Goal: Obtain resource: Download file/media

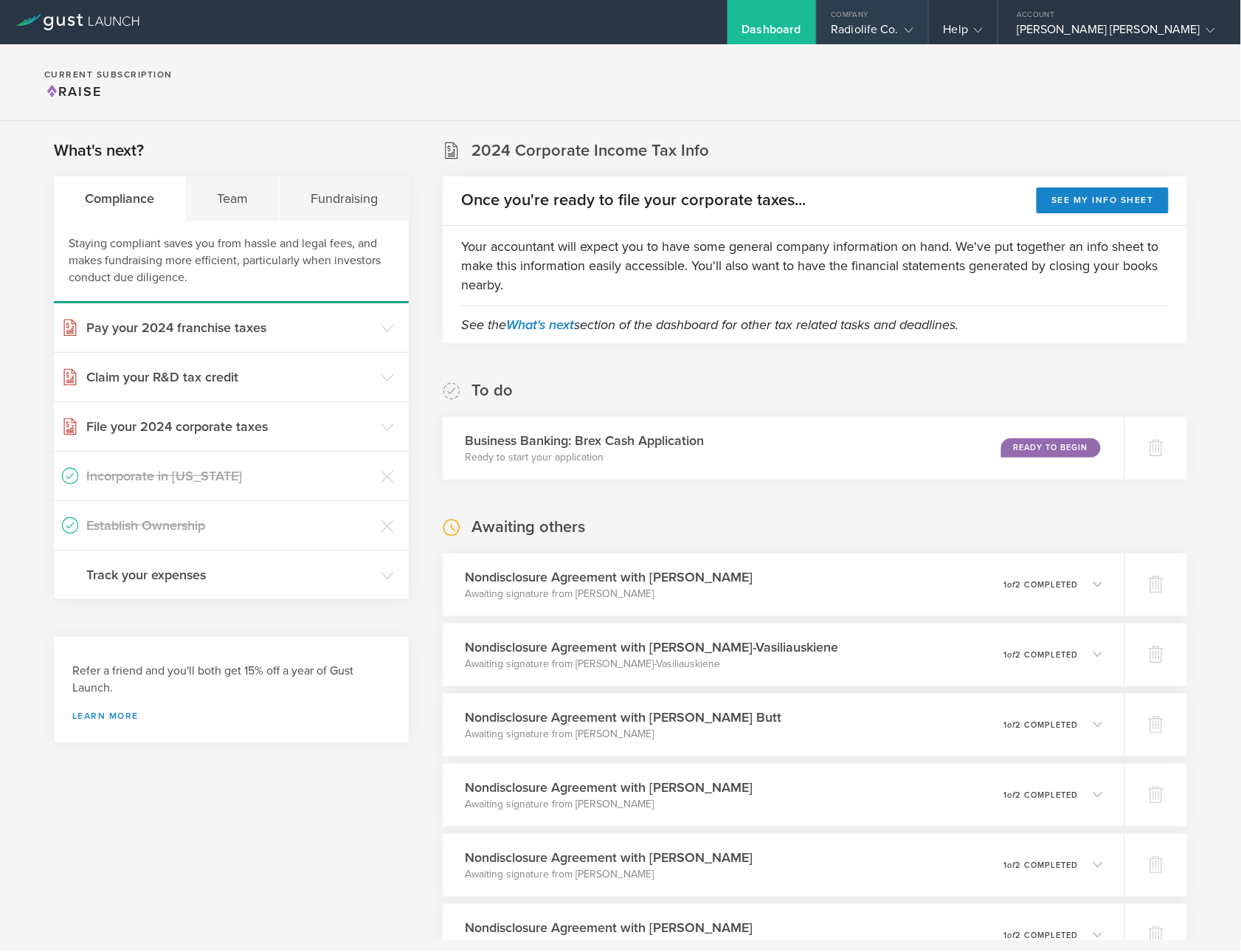
click at [878, 19] on div "Company" at bounding box center [873, 11] width 112 height 23
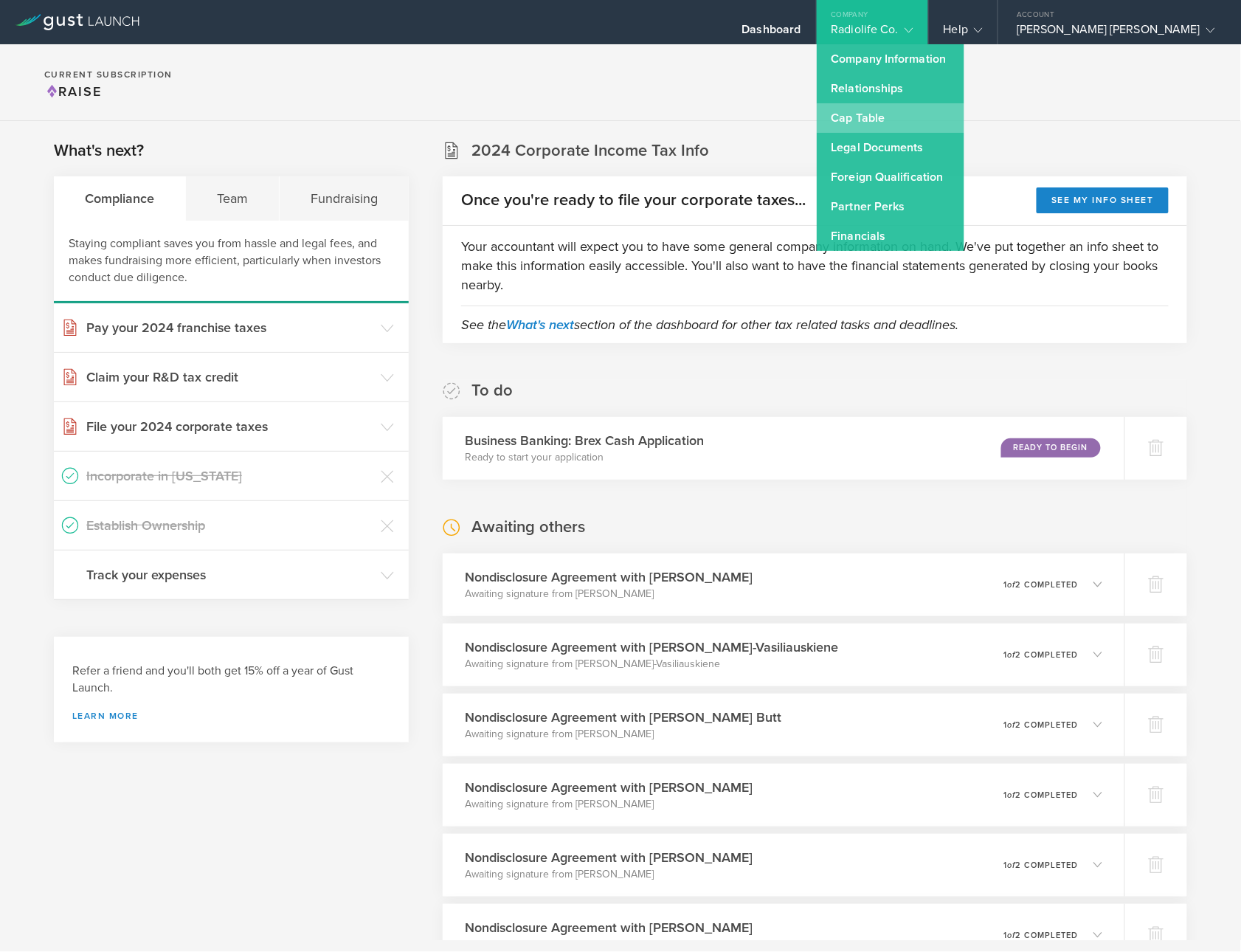
click at [845, 116] on link "Cap Table" at bounding box center [890, 118] width 148 height 29
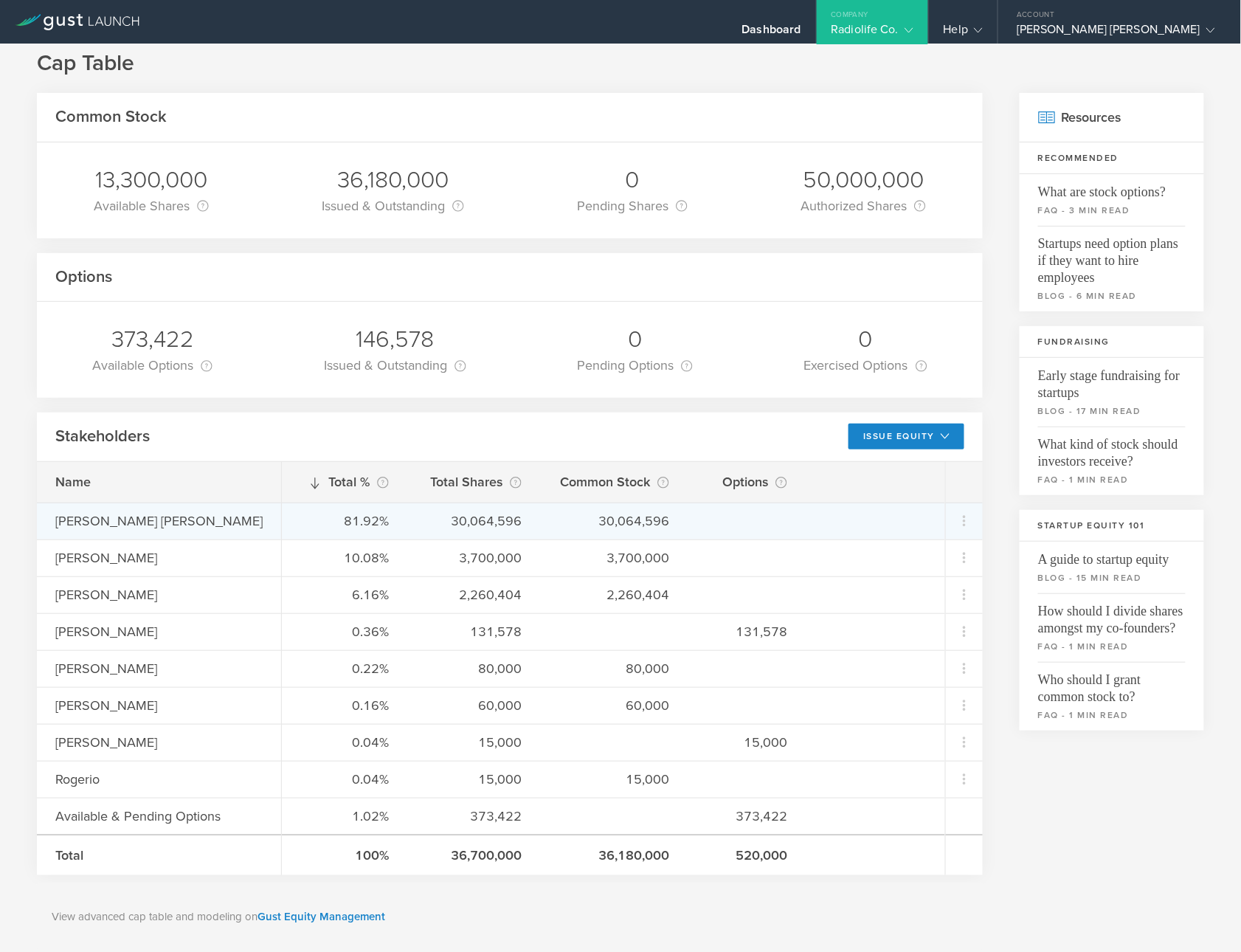
scroll to position [31, 0]
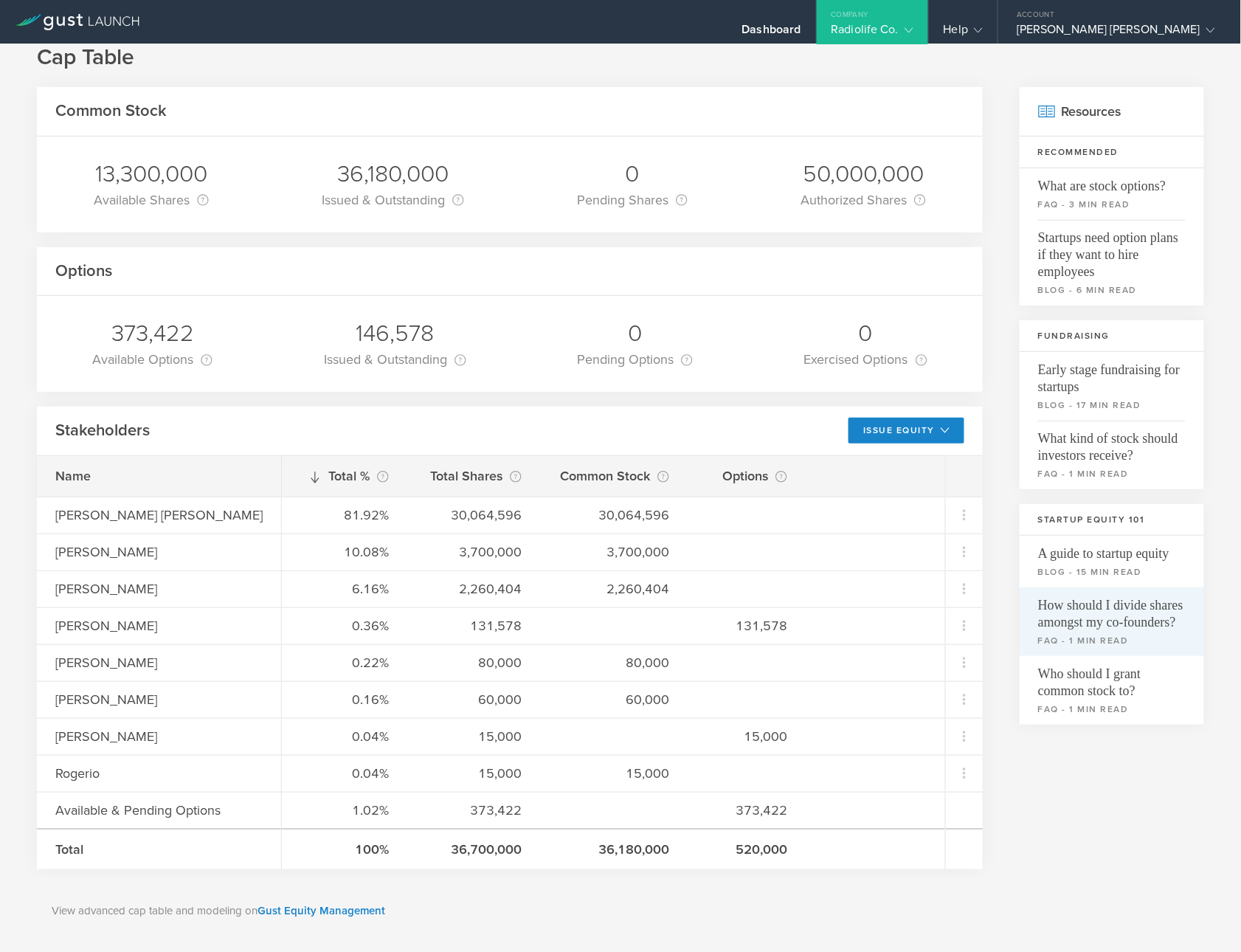
click at [1115, 607] on span "How should I divide shares amongst my co-founders?" at bounding box center [1111, 609] width 148 height 43
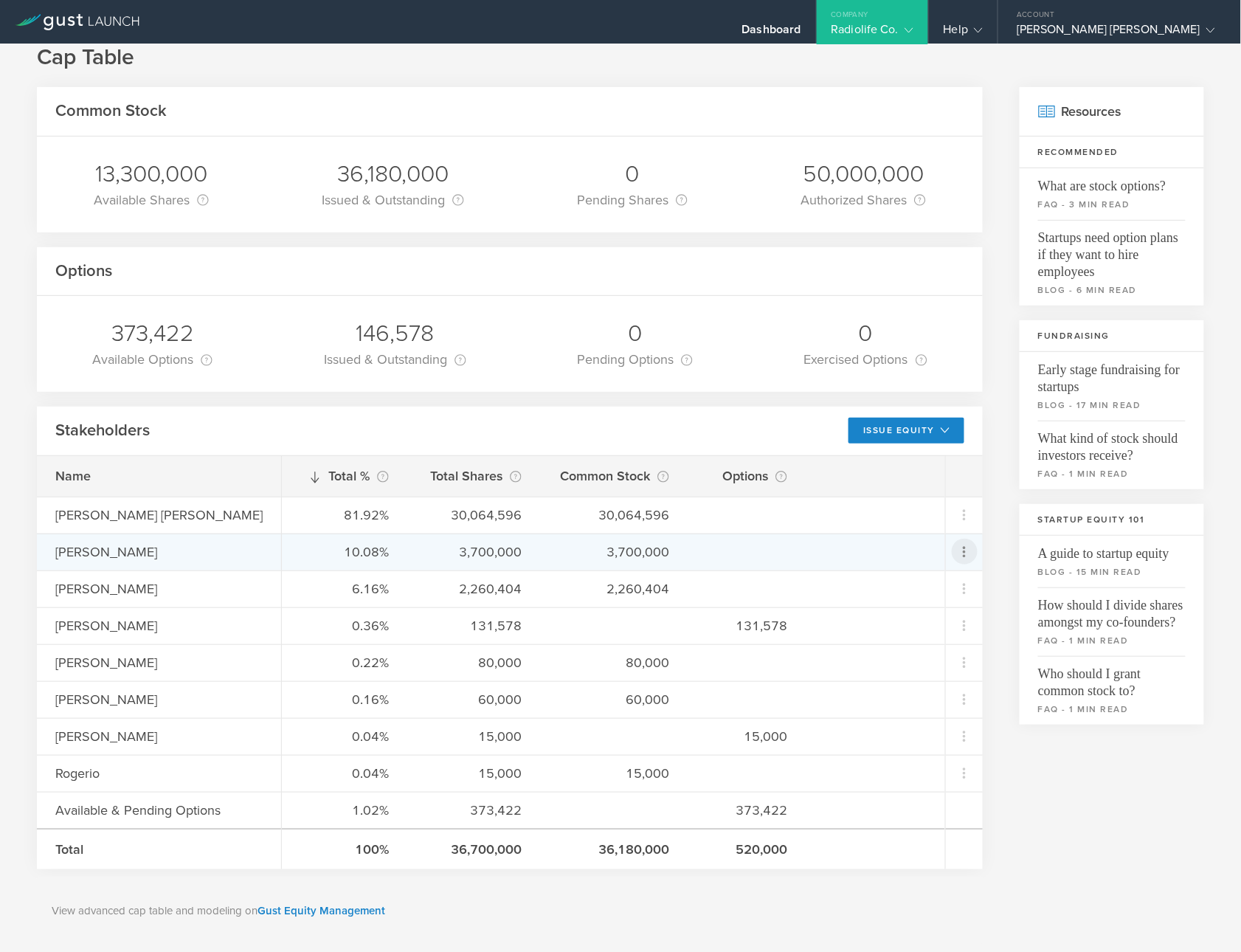
click at [971, 561] on icon at bounding box center [963, 552] width 18 height 18
click at [879, 263] on md-backdrop at bounding box center [620, 476] width 1241 height 952
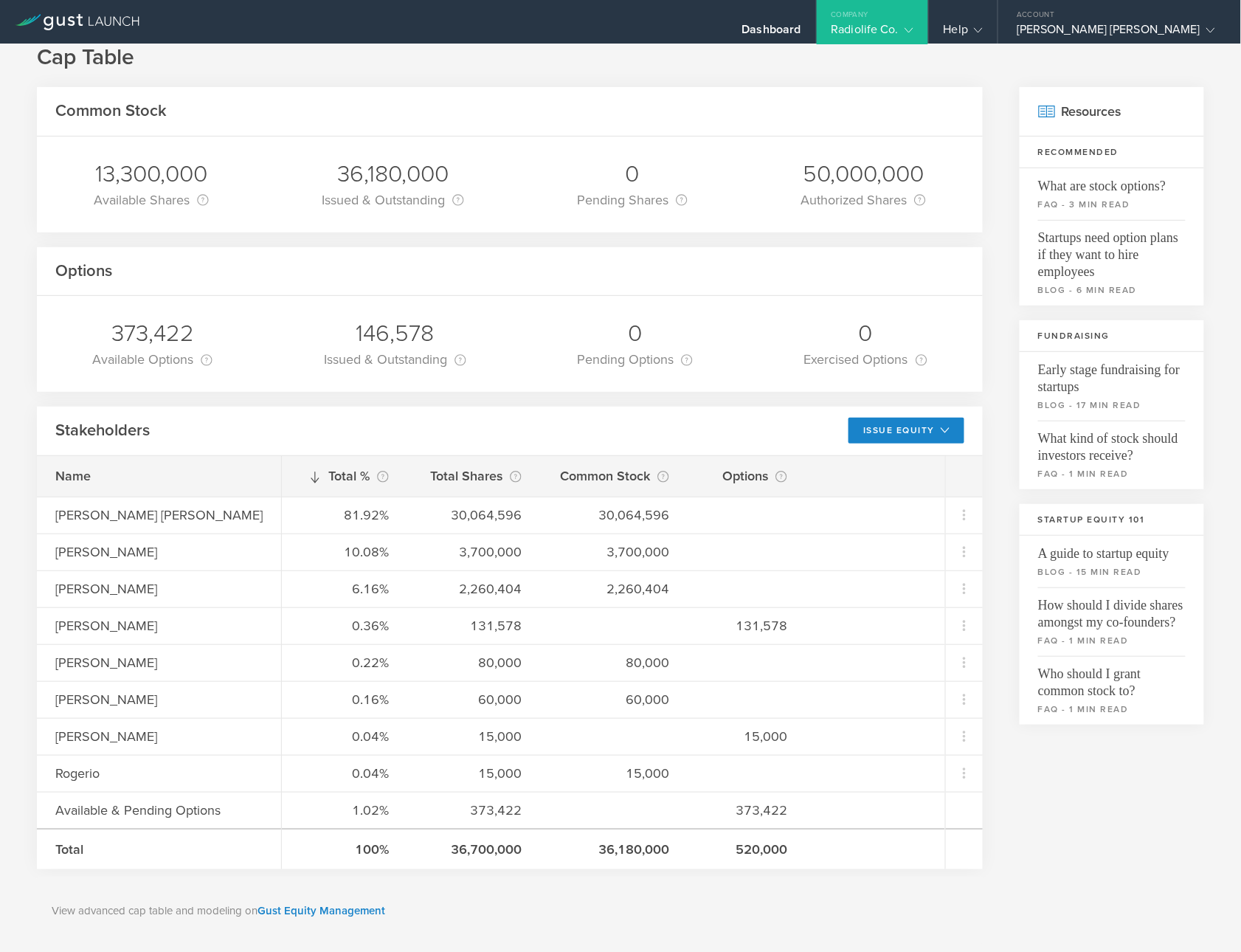
scroll to position [0, 0]
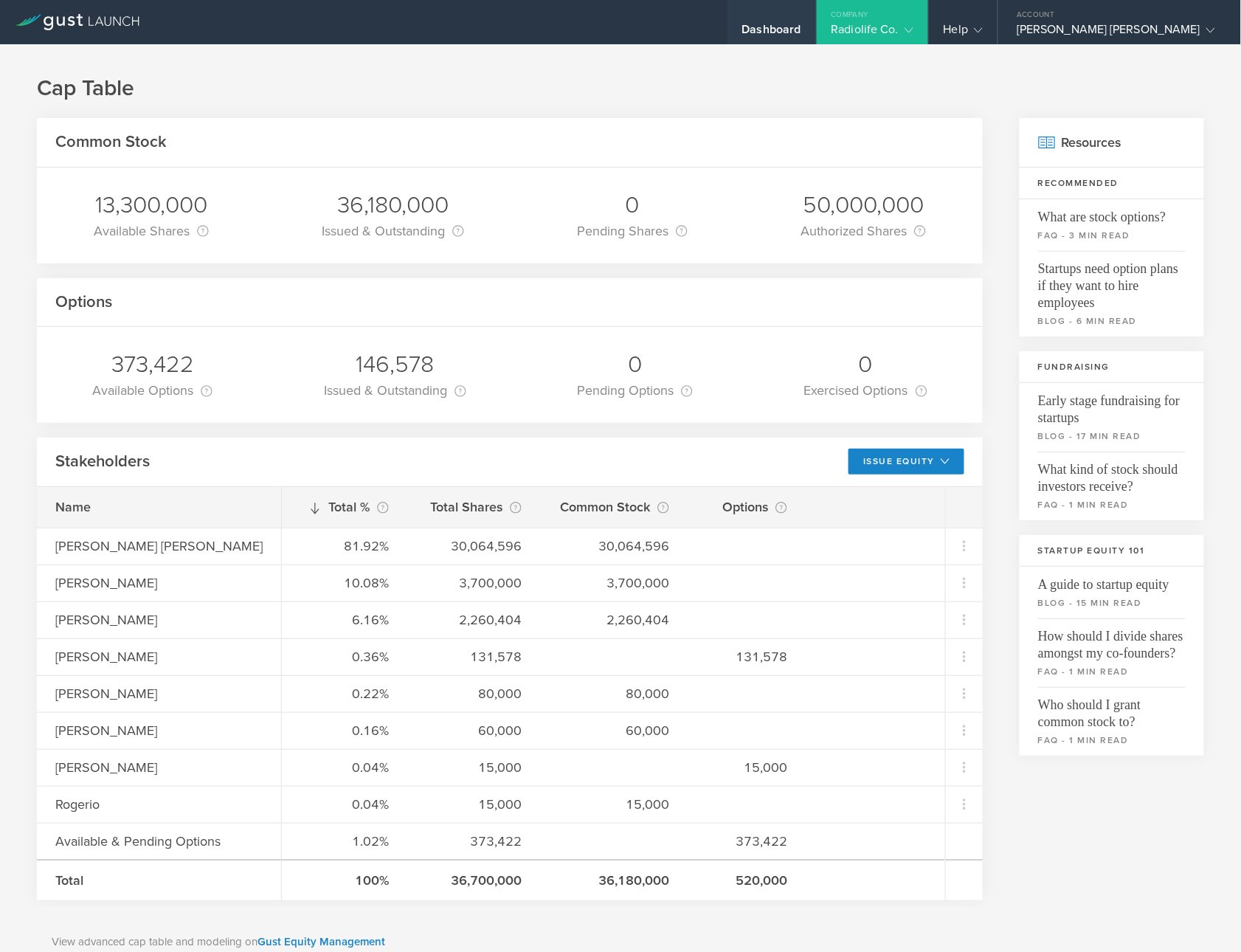
click at [788, 35] on div "Dashboard" at bounding box center [772, 33] width 59 height 23
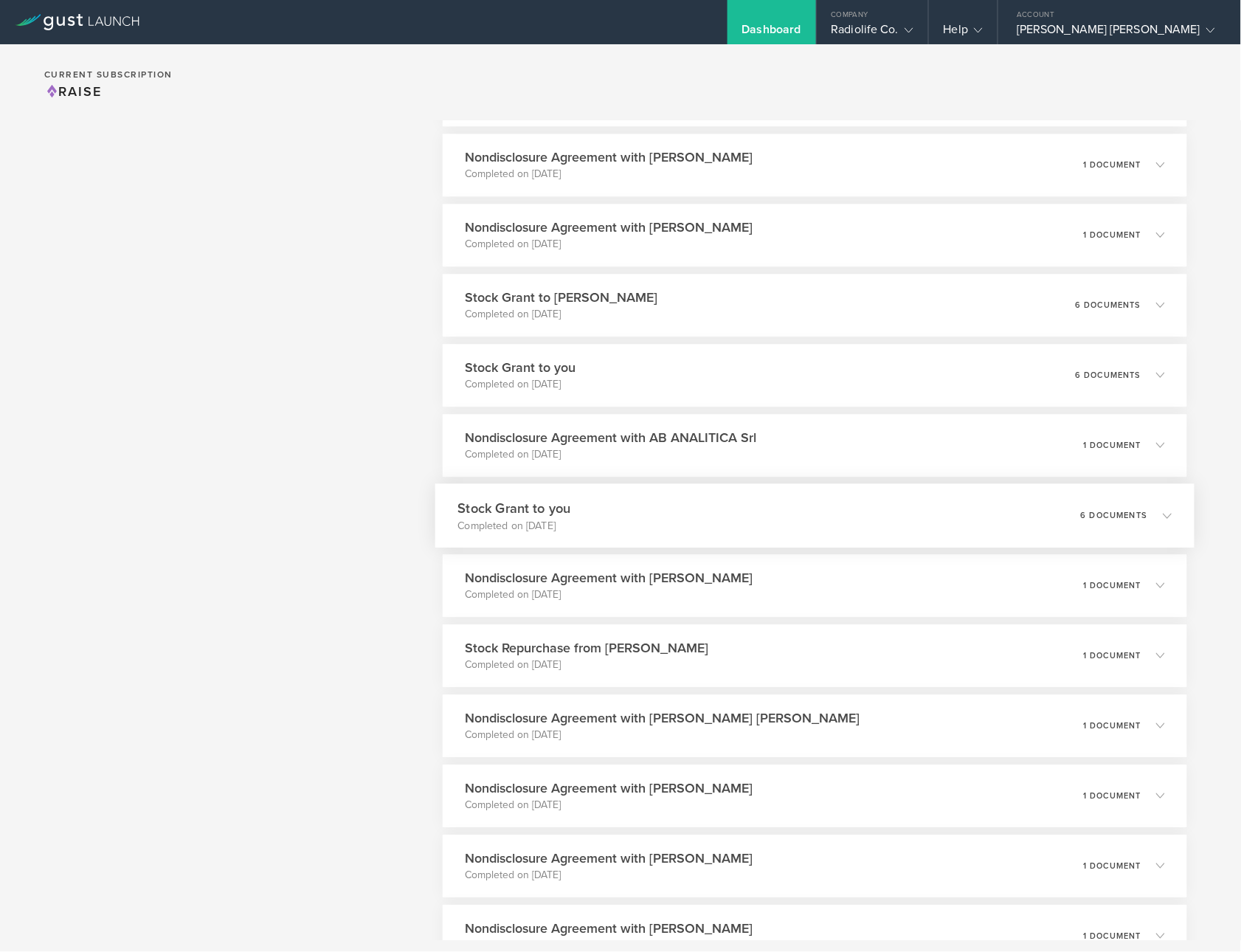
scroll to position [3029, 0]
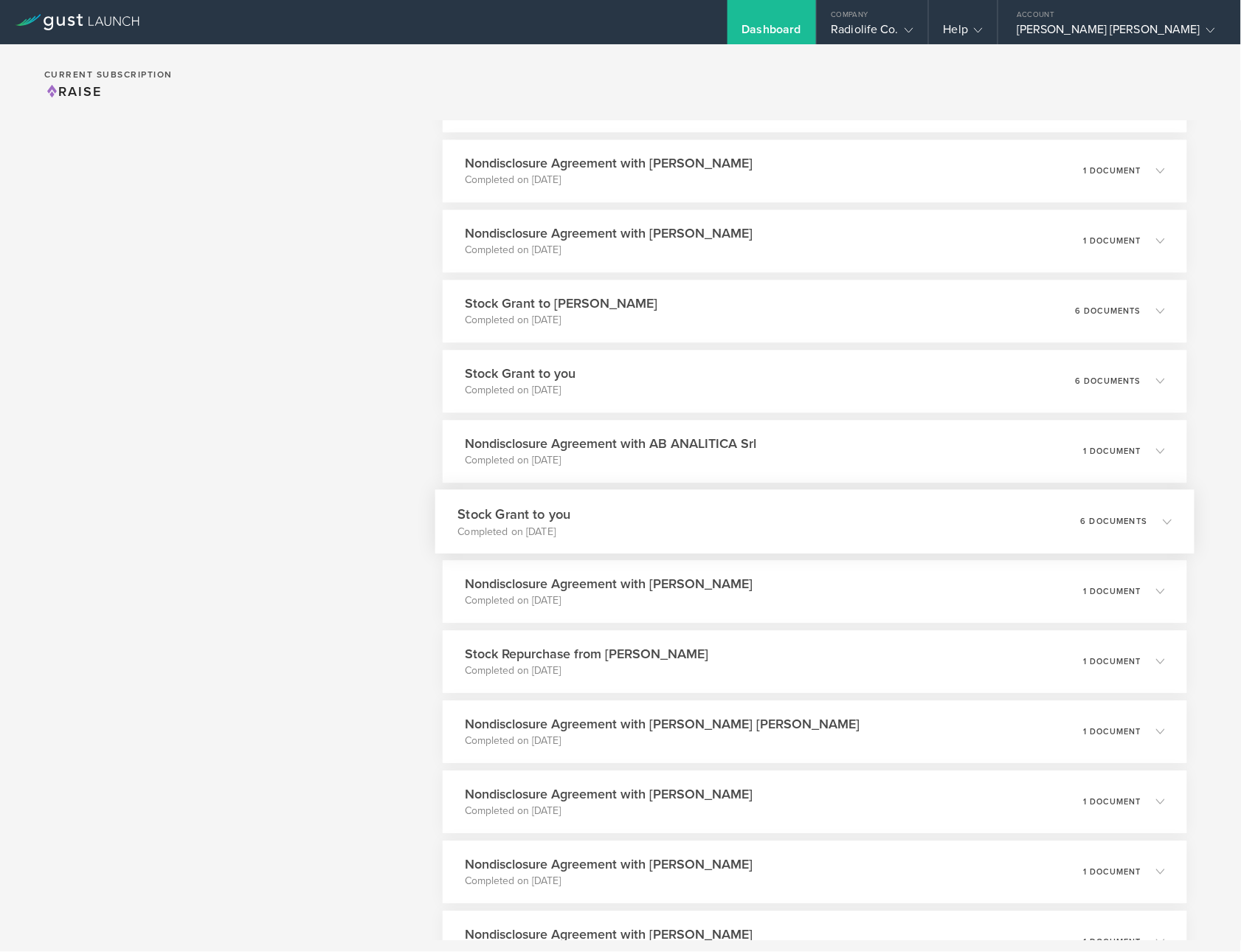
click at [665, 530] on div "Stock Grant to you Completed on [DATE] 6 documents" at bounding box center [814, 521] width 759 height 64
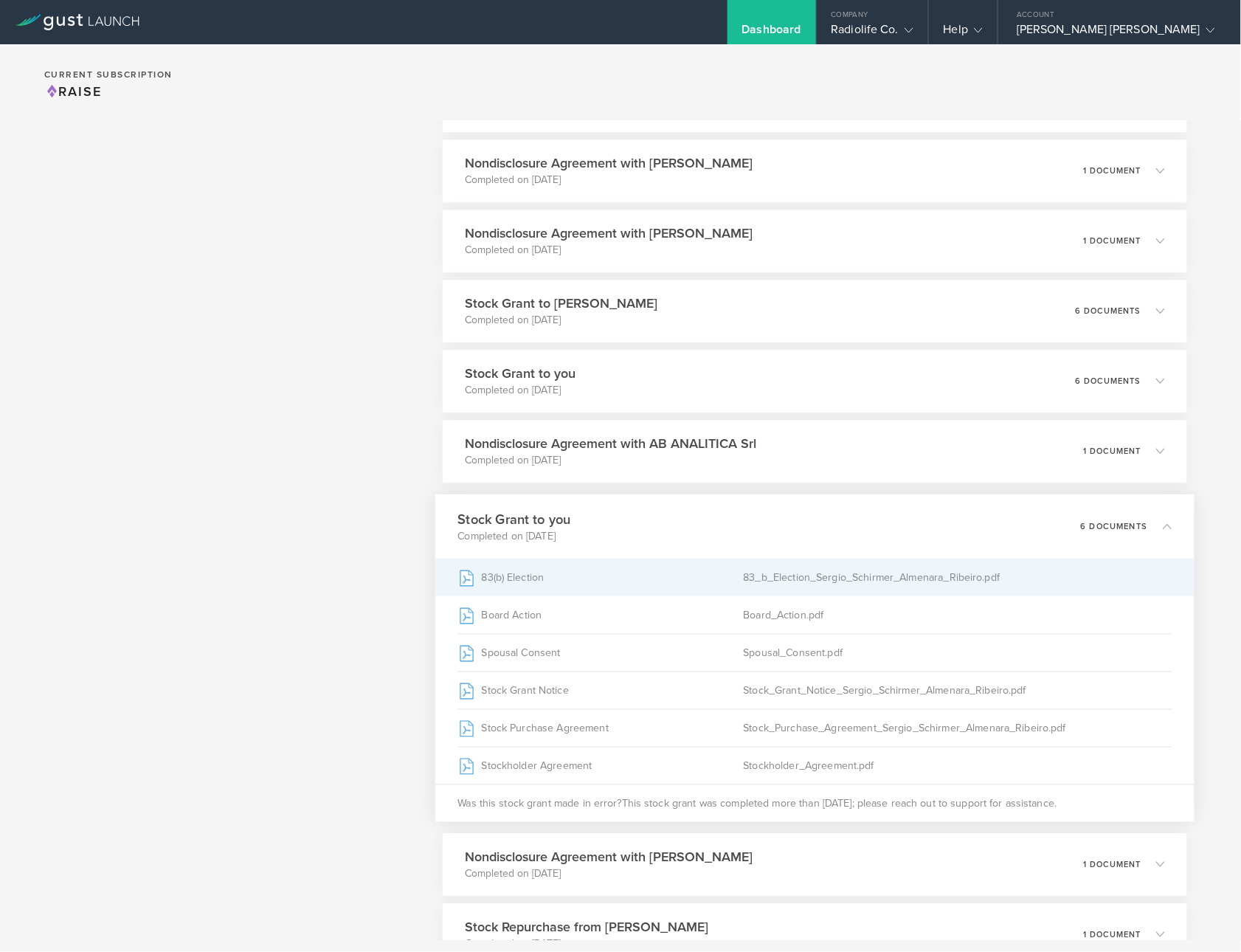
click at [802, 569] on div "83_b_Election_Sergio_Schirmer_Almenara_Ribeiro.pdf" at bounding box center [958, 577] width 428 height 37
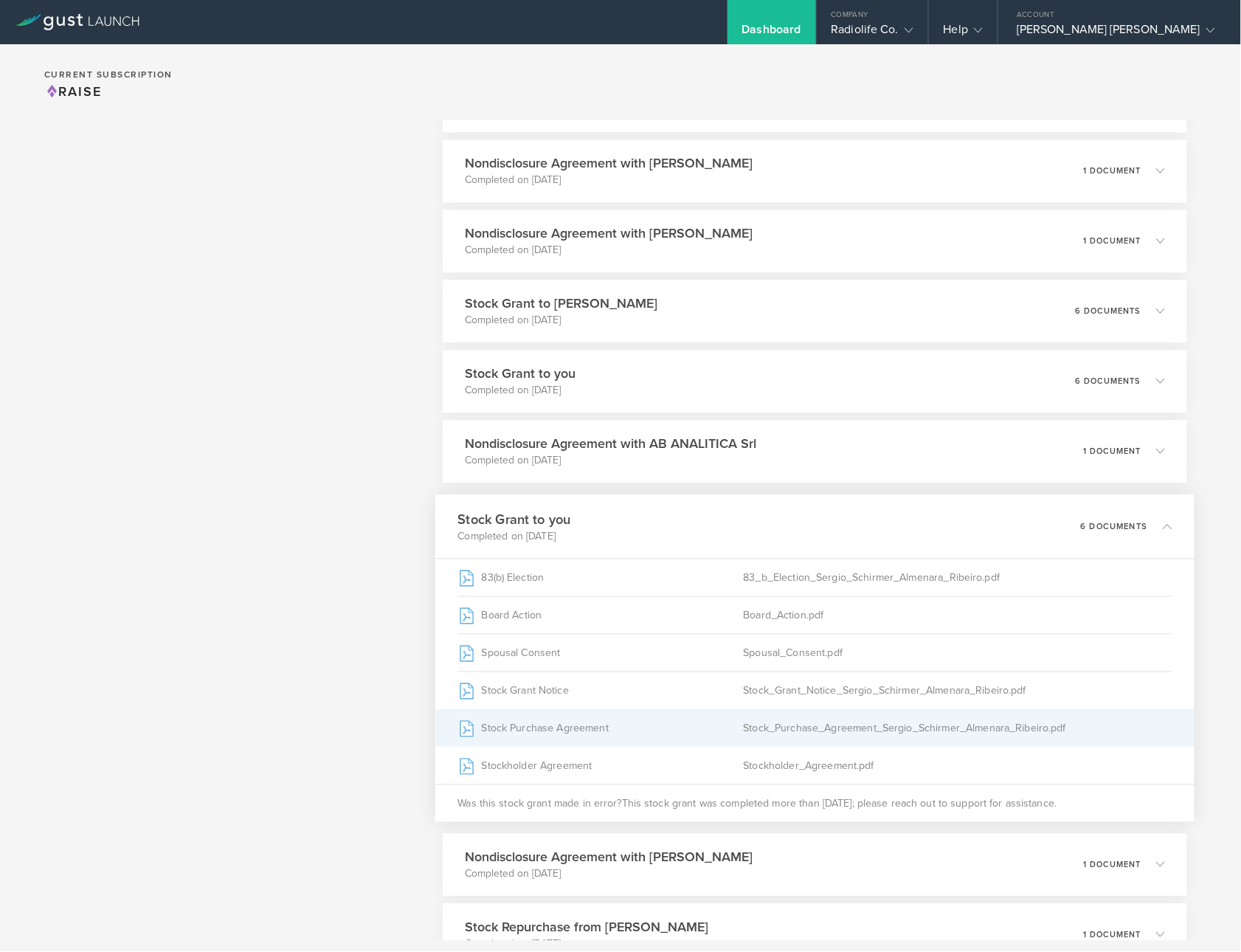
click at [598, 729] on div "Stock Purchase Agreement" at bounding box center [601, 728] width 286 height 37
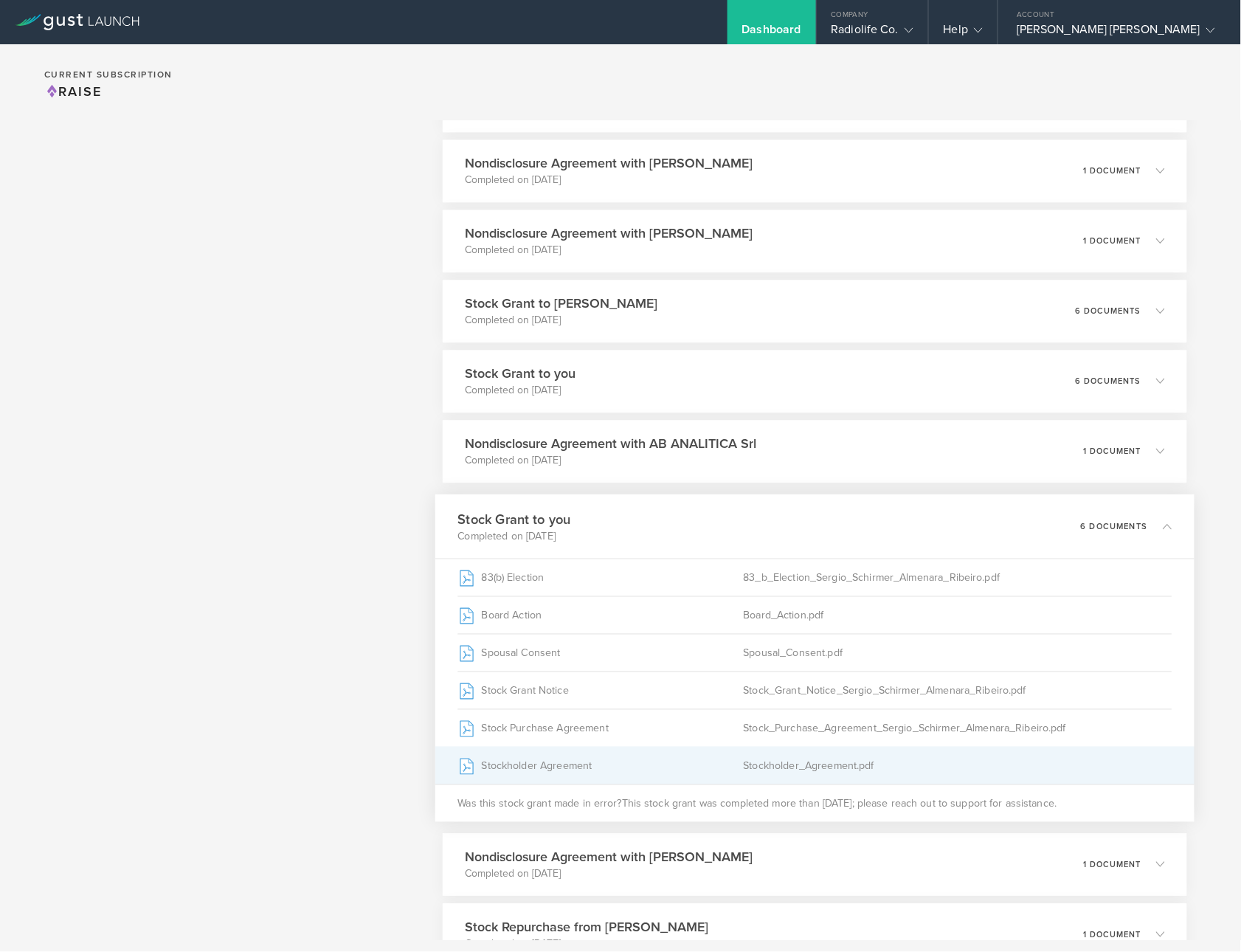
click at [598, 762] on div "Stockholder Agreement" at bounding box center [601, 765] width 286 height 37
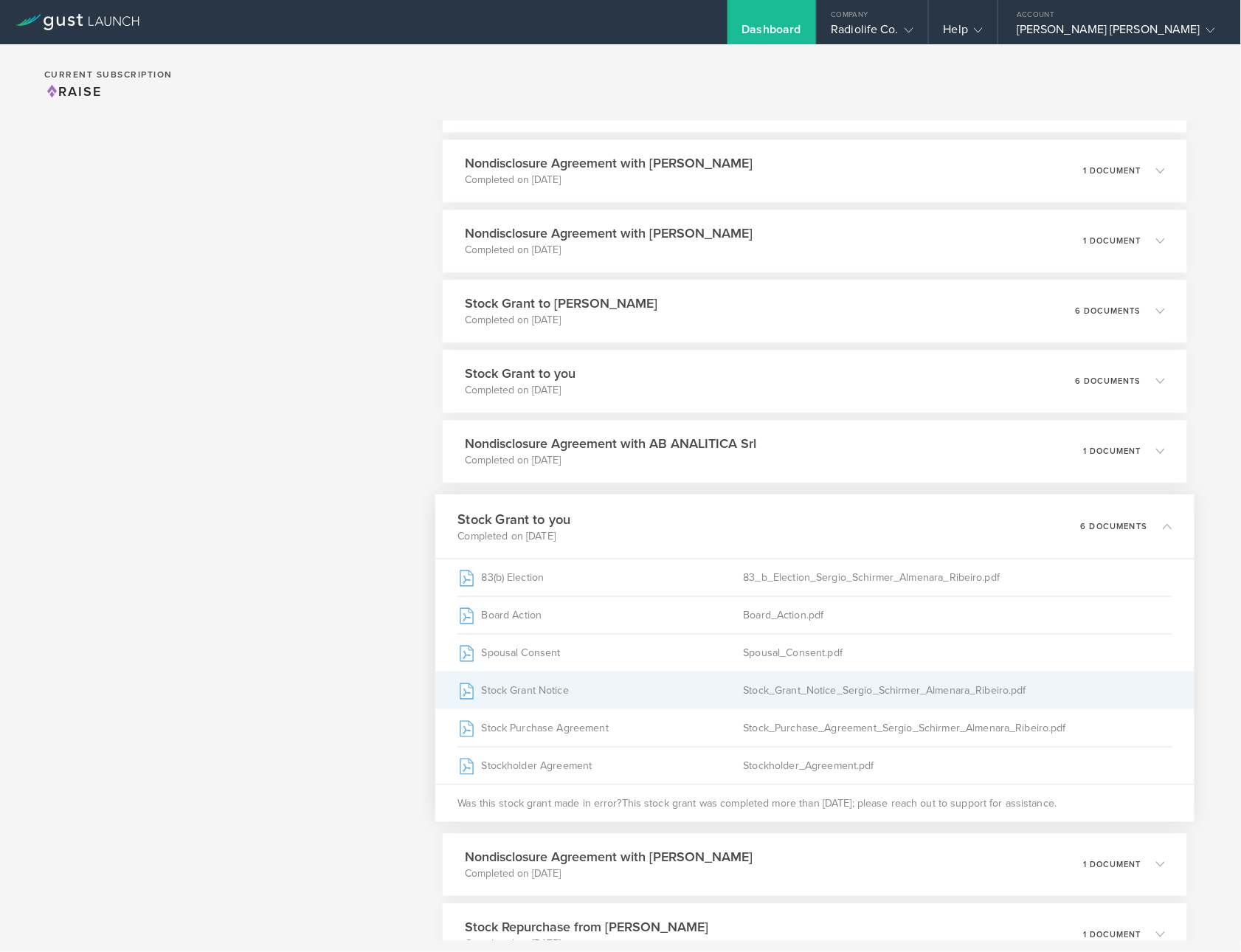
click at [700, 686] on div "Stock Grant Notice" at bounding box center [601, 690] width 286 height 37
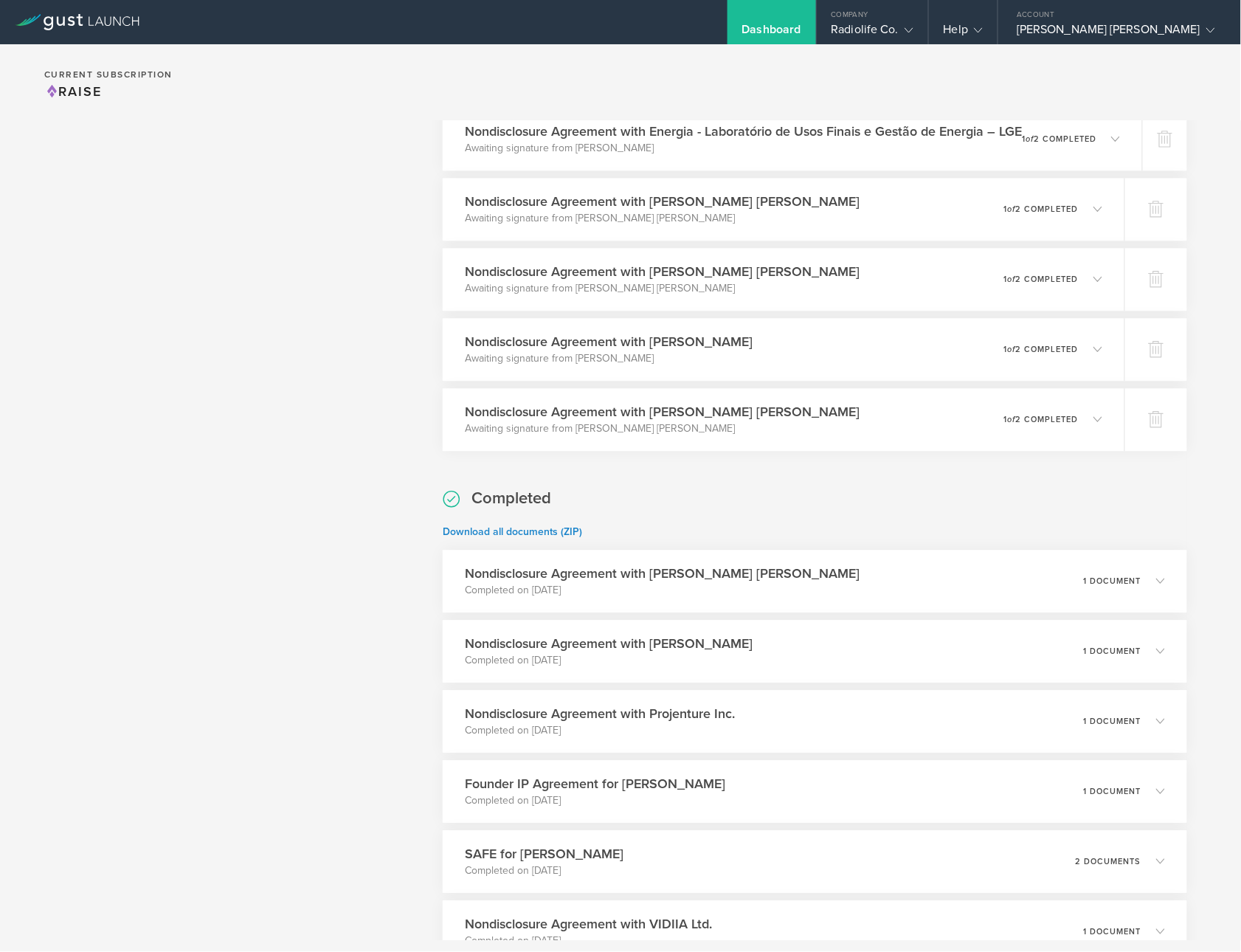
scroll to position [0, 0]
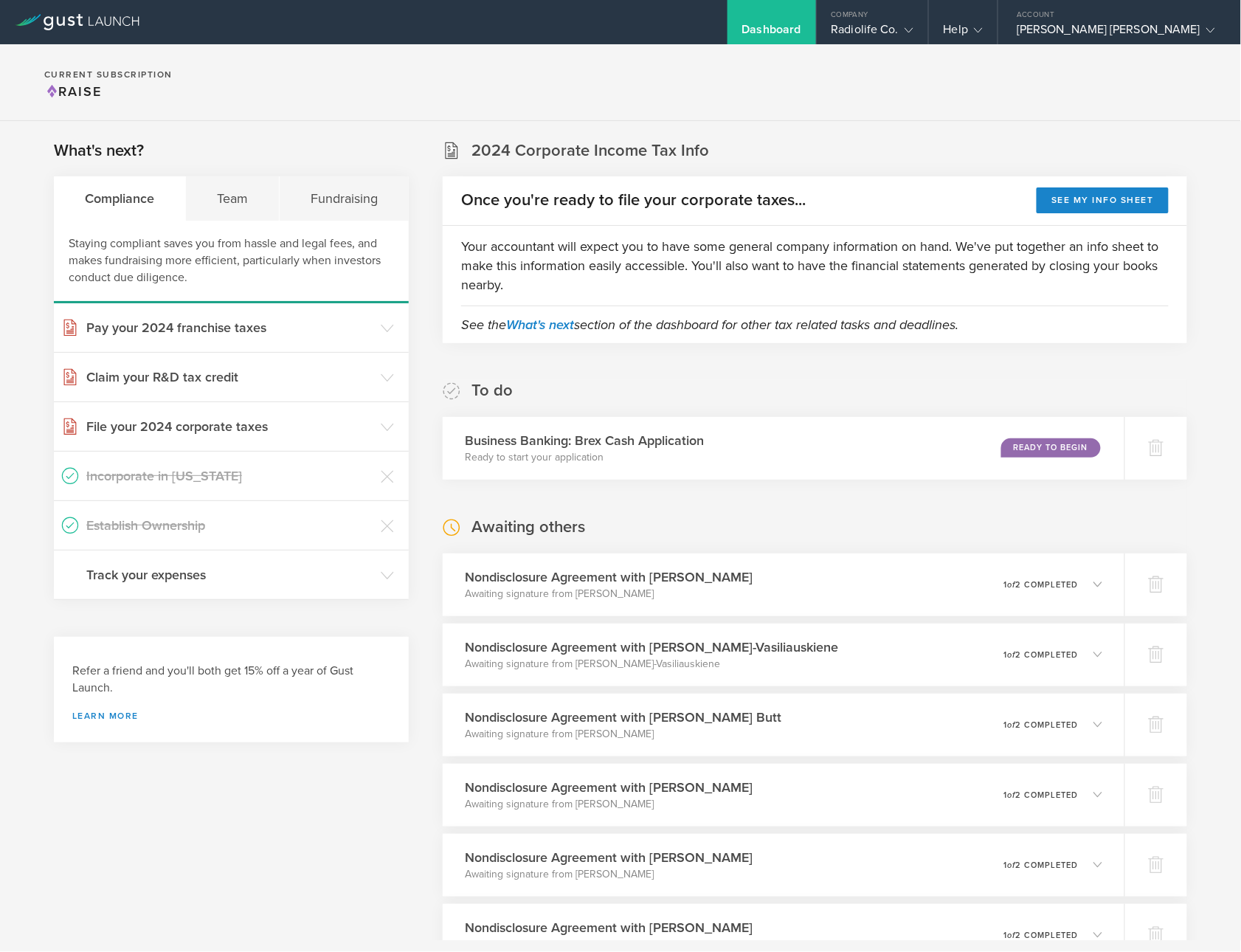
click at [768, 18] on div "Dashboard" at bounding box center [772, 22] width 88 height 44
click at [853, 33] on div "Radiolife Co." at bounding box center [873, 33] width 82 height 23
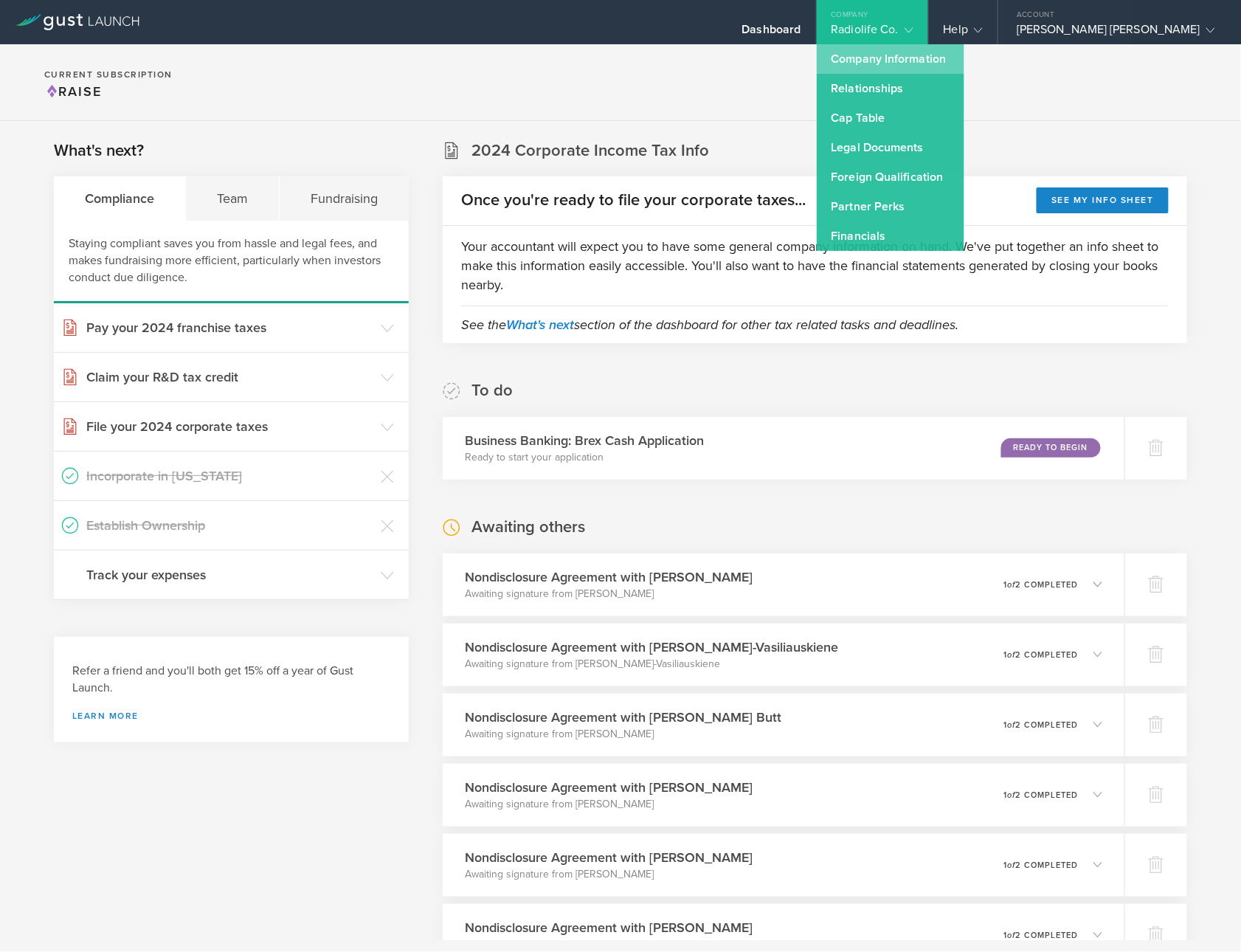
click at [855, 58] on link "Company Information" at bounding box center [890, 58] width 148 height 29
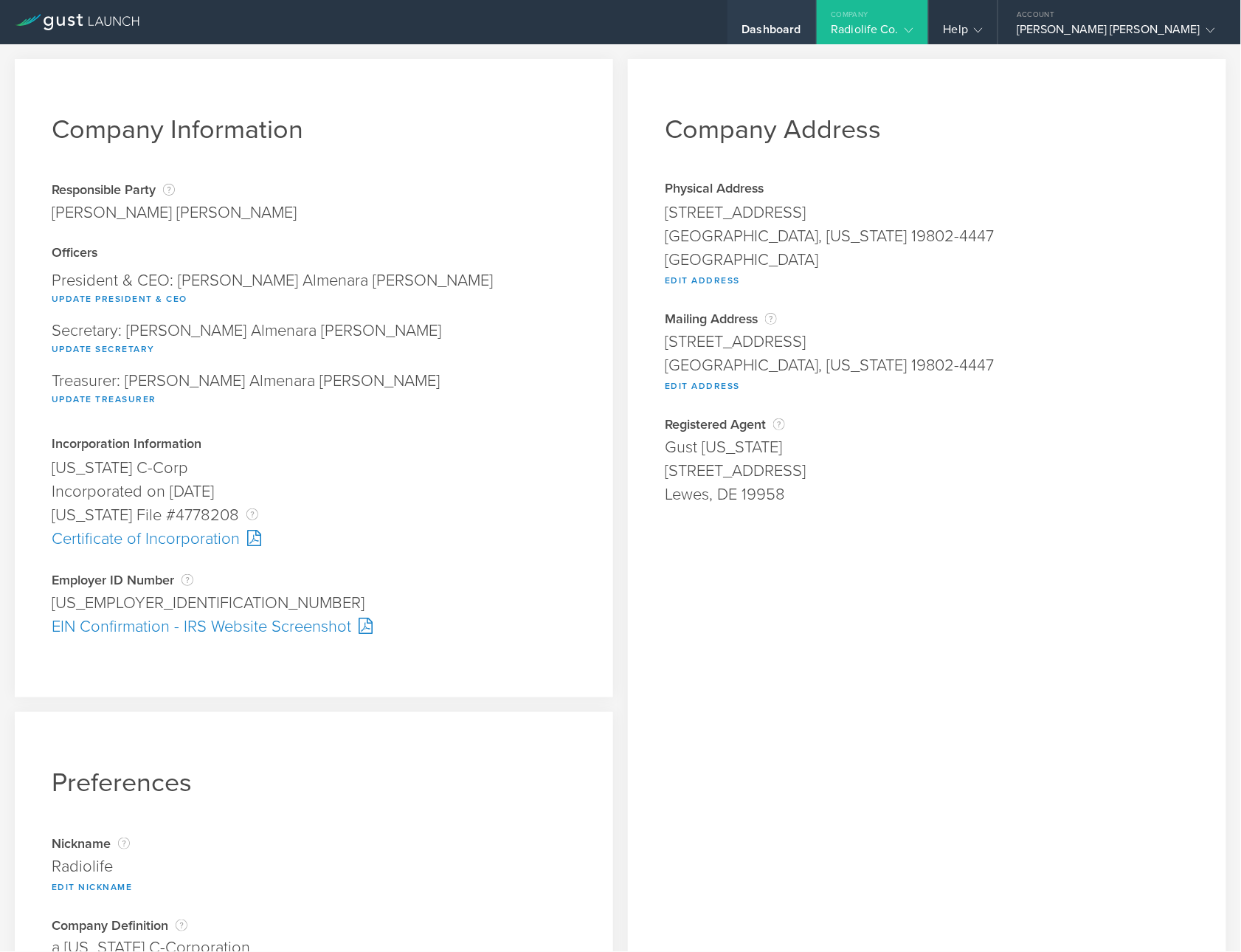
click at [758, 31] on div "Dashboard" at bounding box center [772, 33] width 59 height 23
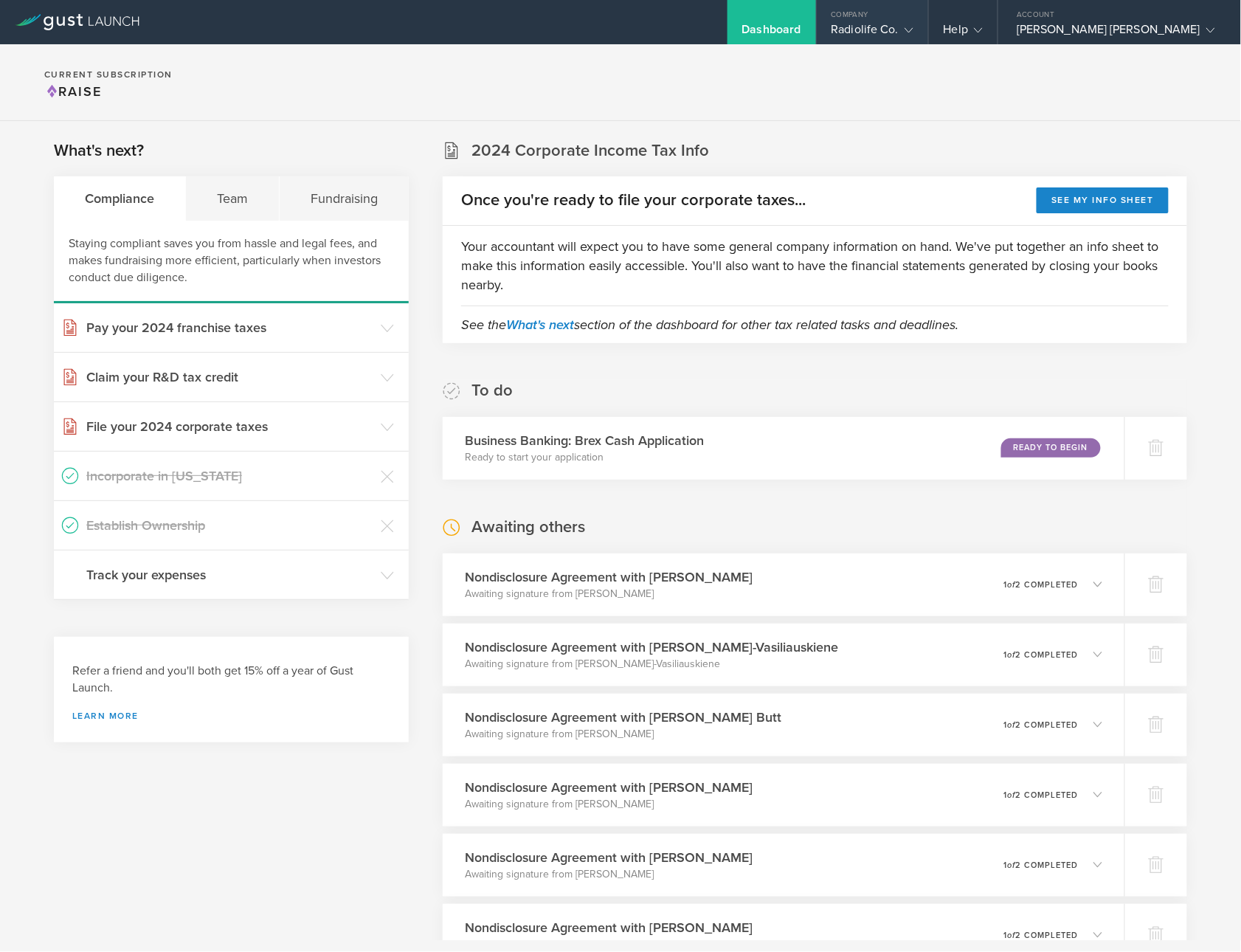
click at [873, 20] on div "Company" at bounding box center [873, 11] width 112 height 23
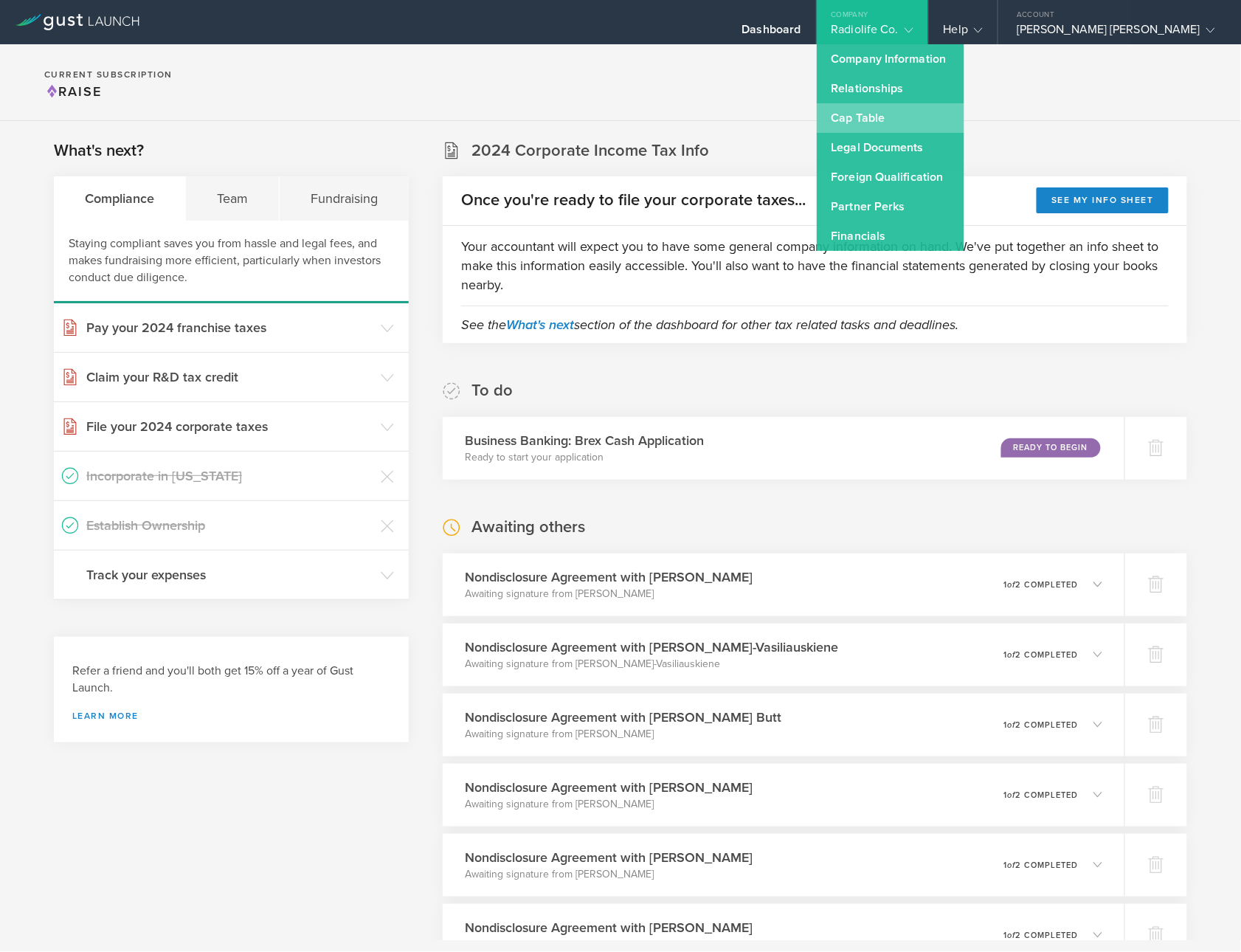
click at [869, 122] on link "Cap Table" at bounding box center [890, 118] width 148 height 29
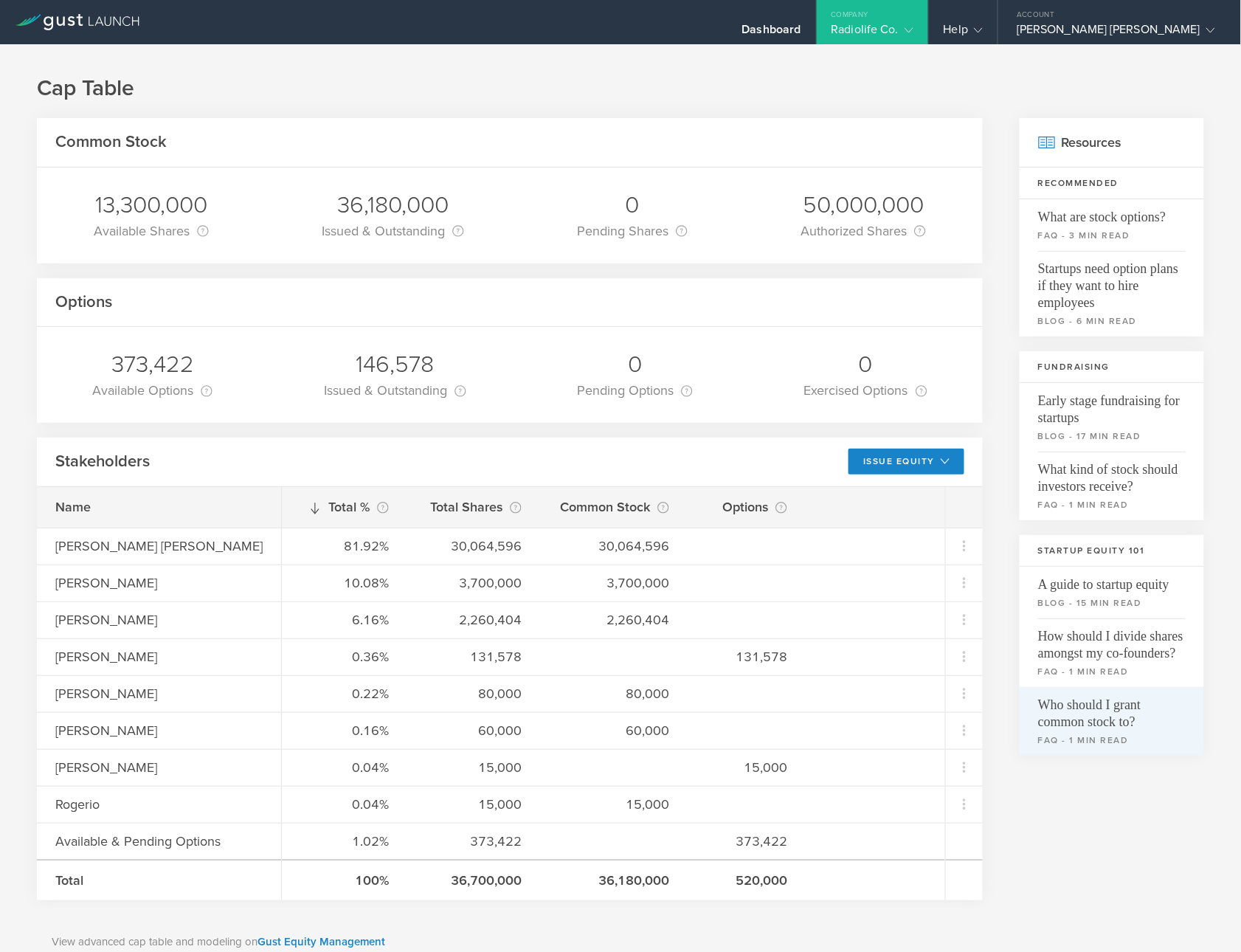
click at [1131, 717] on span "Who should I grant common stock to?" at bounding box center [1111, 709] width 148 height 43
